Goal: Information Seeking & Learning: Learn about a topic

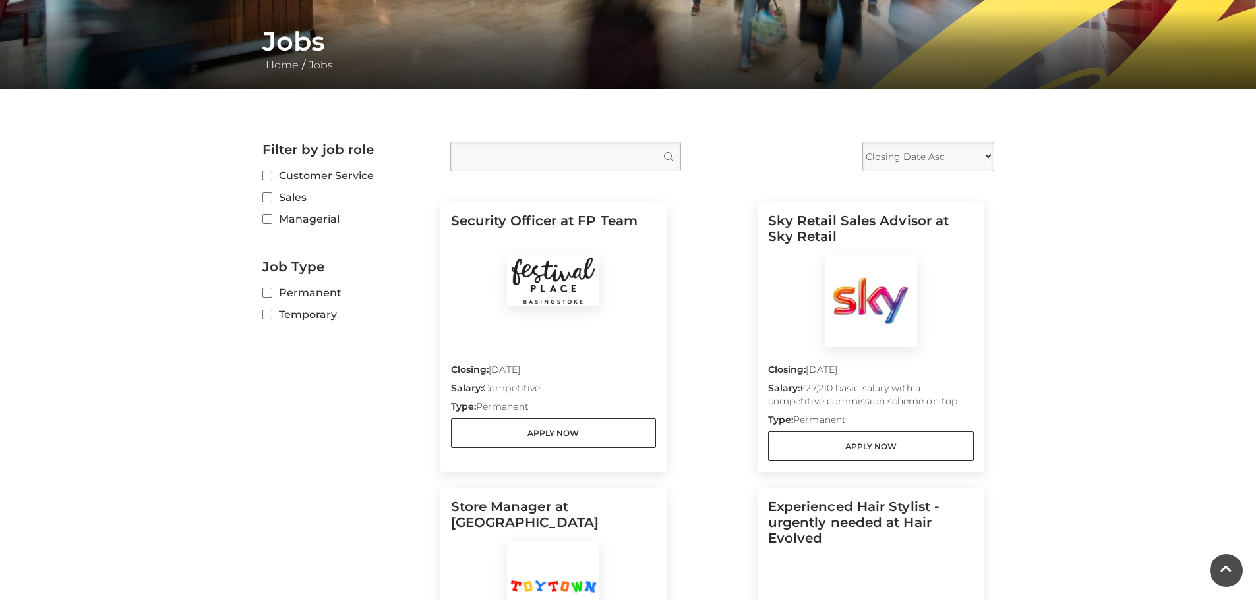
scroll to position [264, 0]
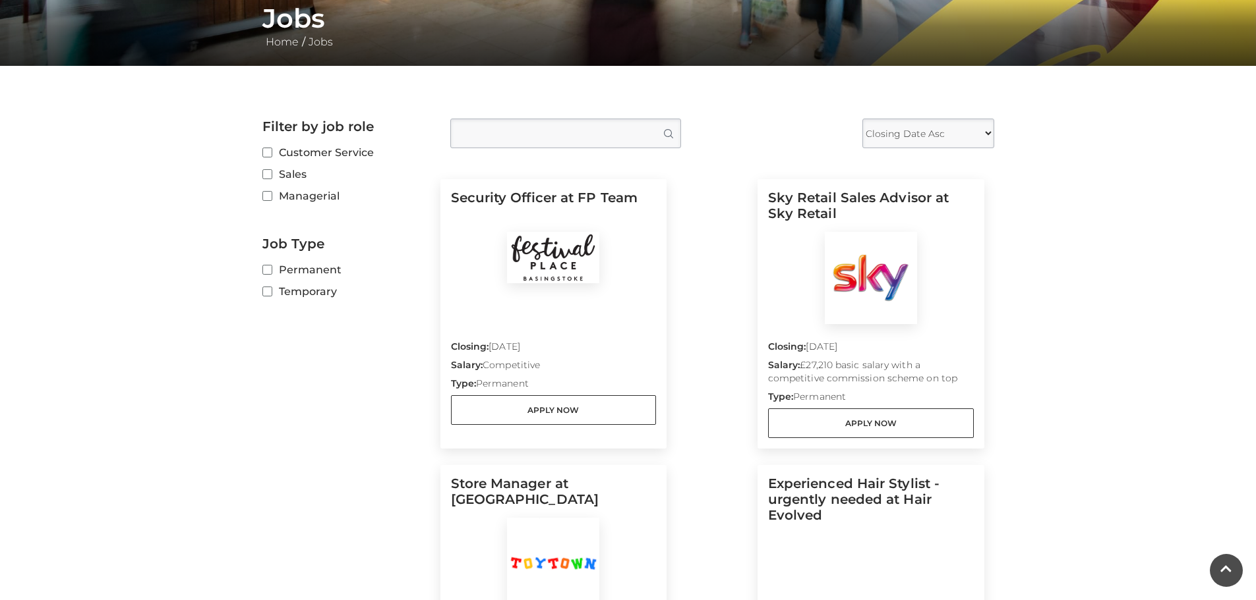
click at [266, 147] on label "Customer Service" at bounding box center [346, 152] width 168 height 16
click at [266, 149] on input "Customer Service" at bounding box center [266, 153] width 9 height 9
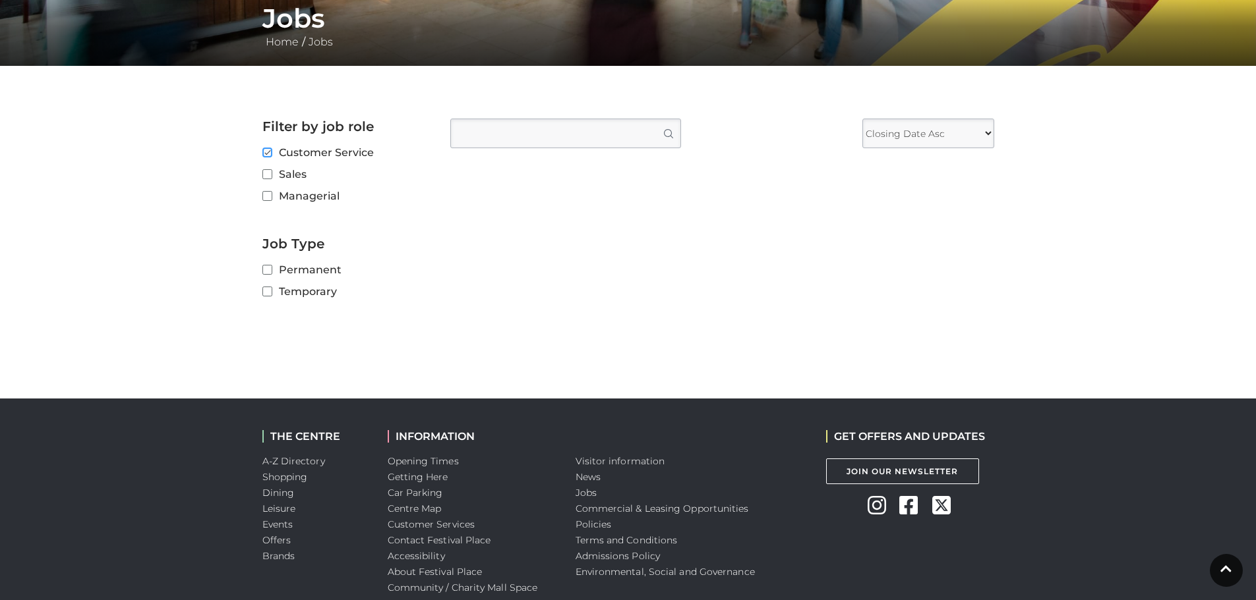
click at [265, 152] on input "Customer Service" at bounding box center [266, 153] width 9 height 9
checkbox input "false"
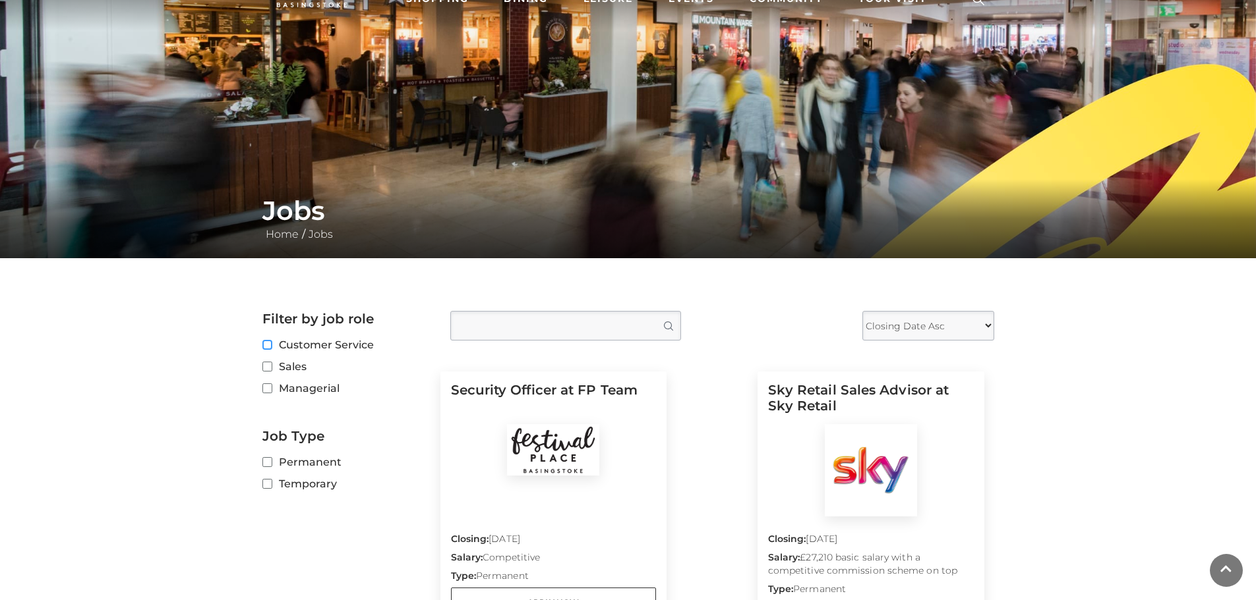
scroll to position [0, 0]
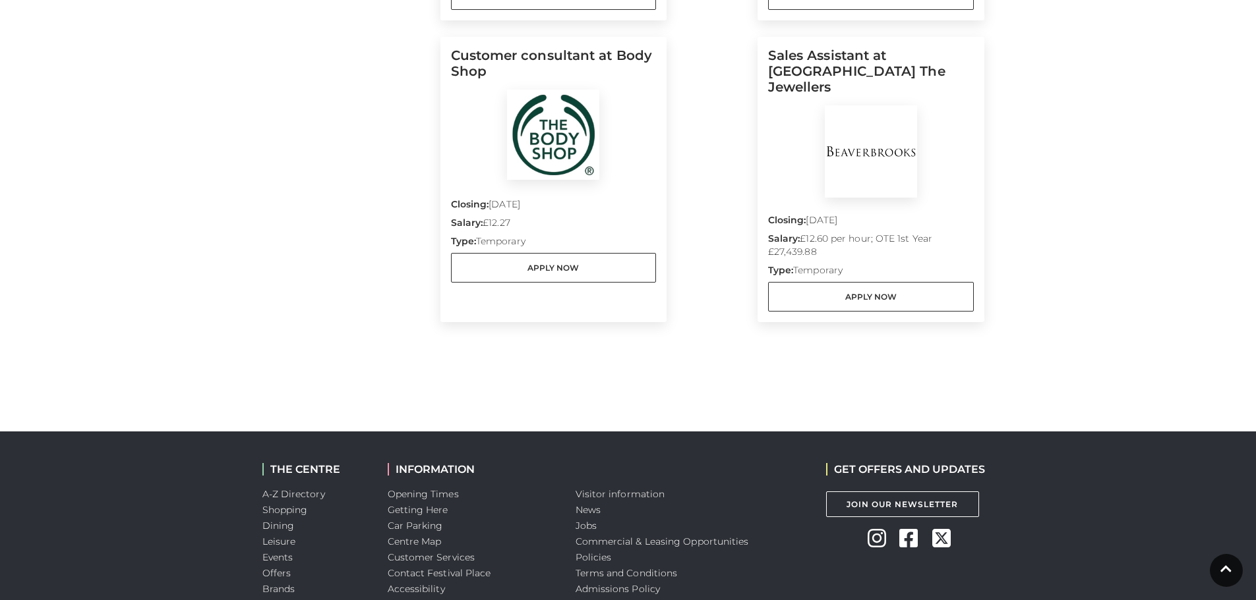
scroll to position [1252, 0]
